Goal: Task Accomplishment & Management: Use online tool/utility

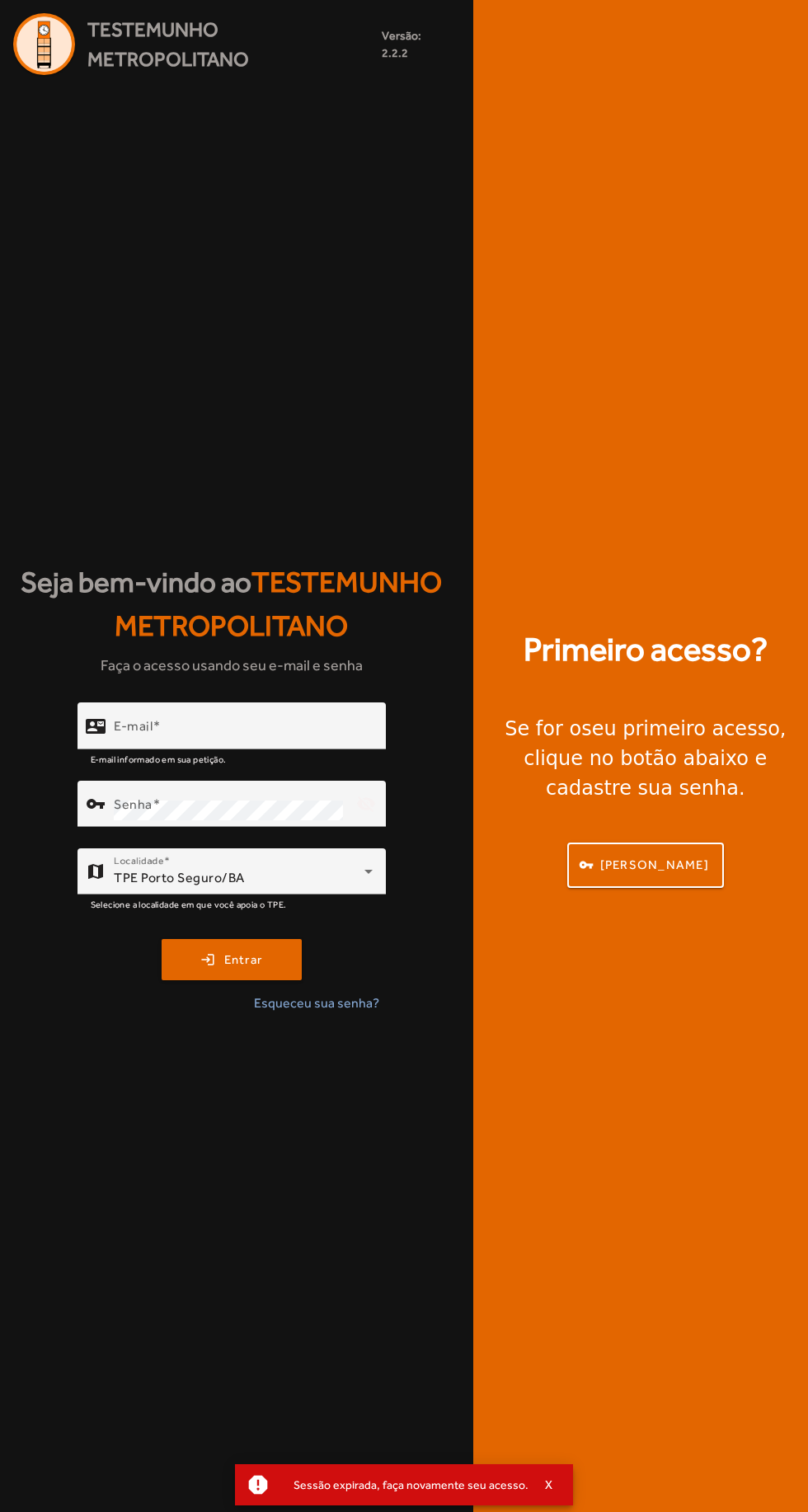
click at [285, 742] on input "E-mail" at bounding box center [242, 733] width 259 height 19
type input "**********"
click at [162, 939] on button "login Entrar" at bounding box center [232, 960] width 140 height 42
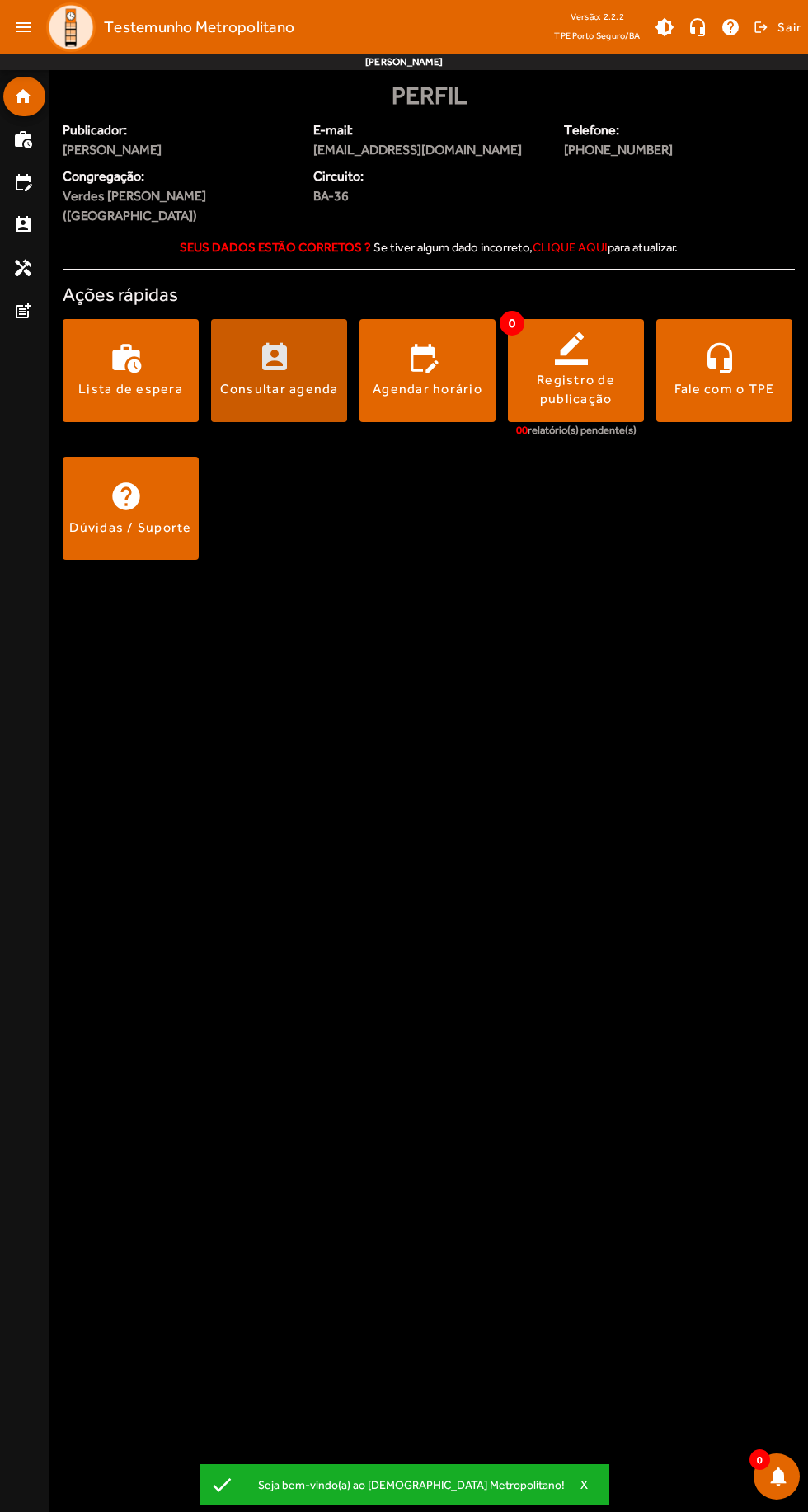
click at [320, 358] on span at bounding box center [279, 370] width 136 height 40
